Goal: Navigation & Orientation: Go to known website

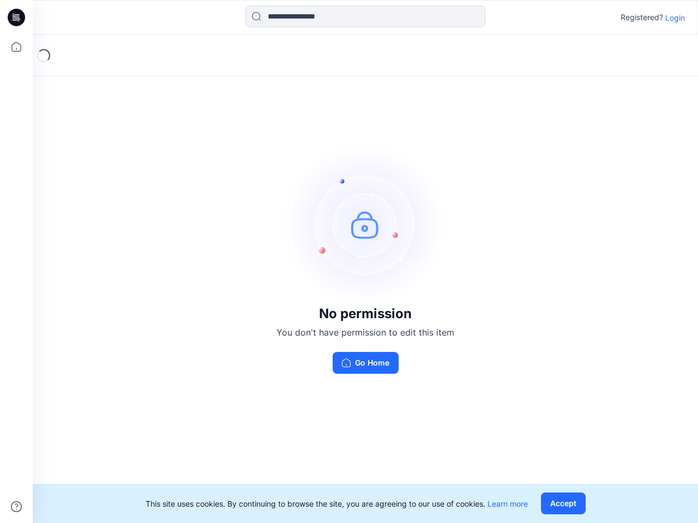
click at [349, 262] on img at bounding box center [365, 225] width 164 height 164
click at [17, 17] on icon at bounding box center [18, 17] width 4 height 1
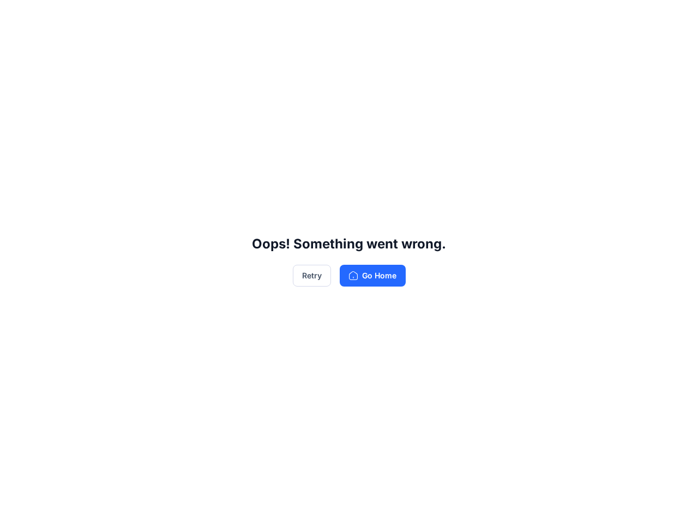
click at [16, 47] on div "Oops! Something went wrong. Retry Go Home" at bounding box center [349, 261] width 698 height 523
click at [16, 507] on div "Oops! Something went wrong. Retry Go Home" at bounding box center [349, 261] width 698 height 523
click at [365, 16] on div "Oops! Something went wrong. Retry Go Home" at bounding box center [349, 261] width 698 height 523
click at [675, 17] on div "Oops! Something went wrong. Retry Go Home" at bounding box center [349, 261] width 698 height 523
click at [565, 504] on div "Oops! Something went wrong. Retry Go Home" at bounding box center [349, 261] width 698 height 523
